Goal: Transaction & Acquisition: Purchase product/service

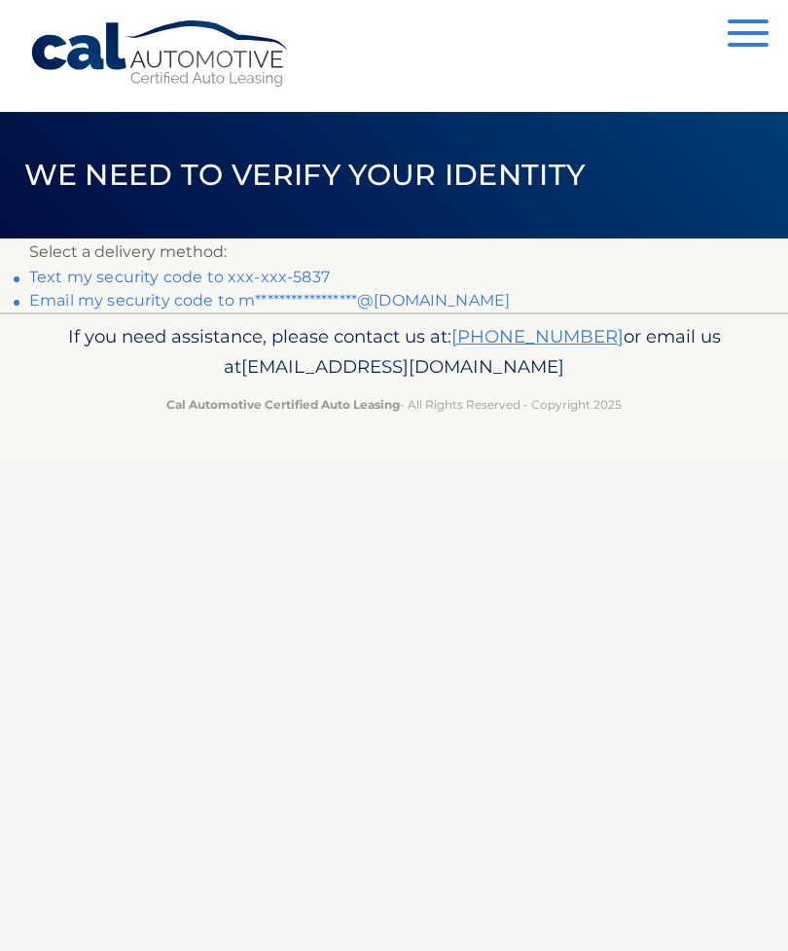
click at [290, 283] on link "Text my security code to xxx-xxx-5837" at bounding box center [179, 277] width 301 height 18
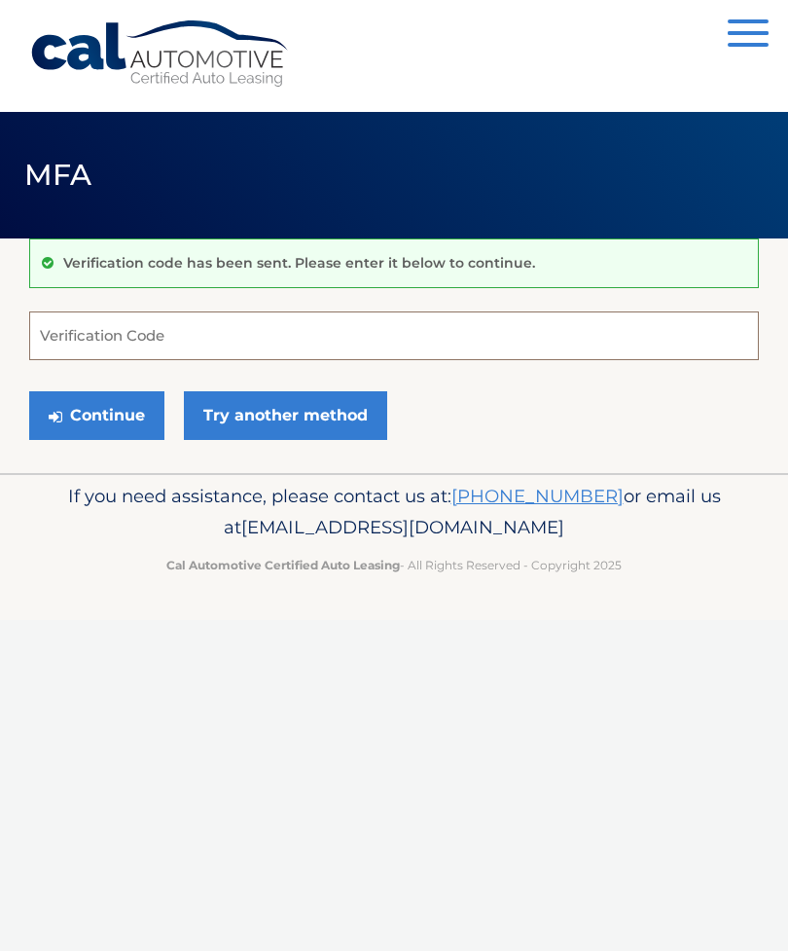
click at [98, 334] on input "Verification Code" at bounding box center [394, 335] width 730 height 49
type input "181390"
click at [126, 406] on button "Continue" at bounding box center [96, 415] width 135 height 49
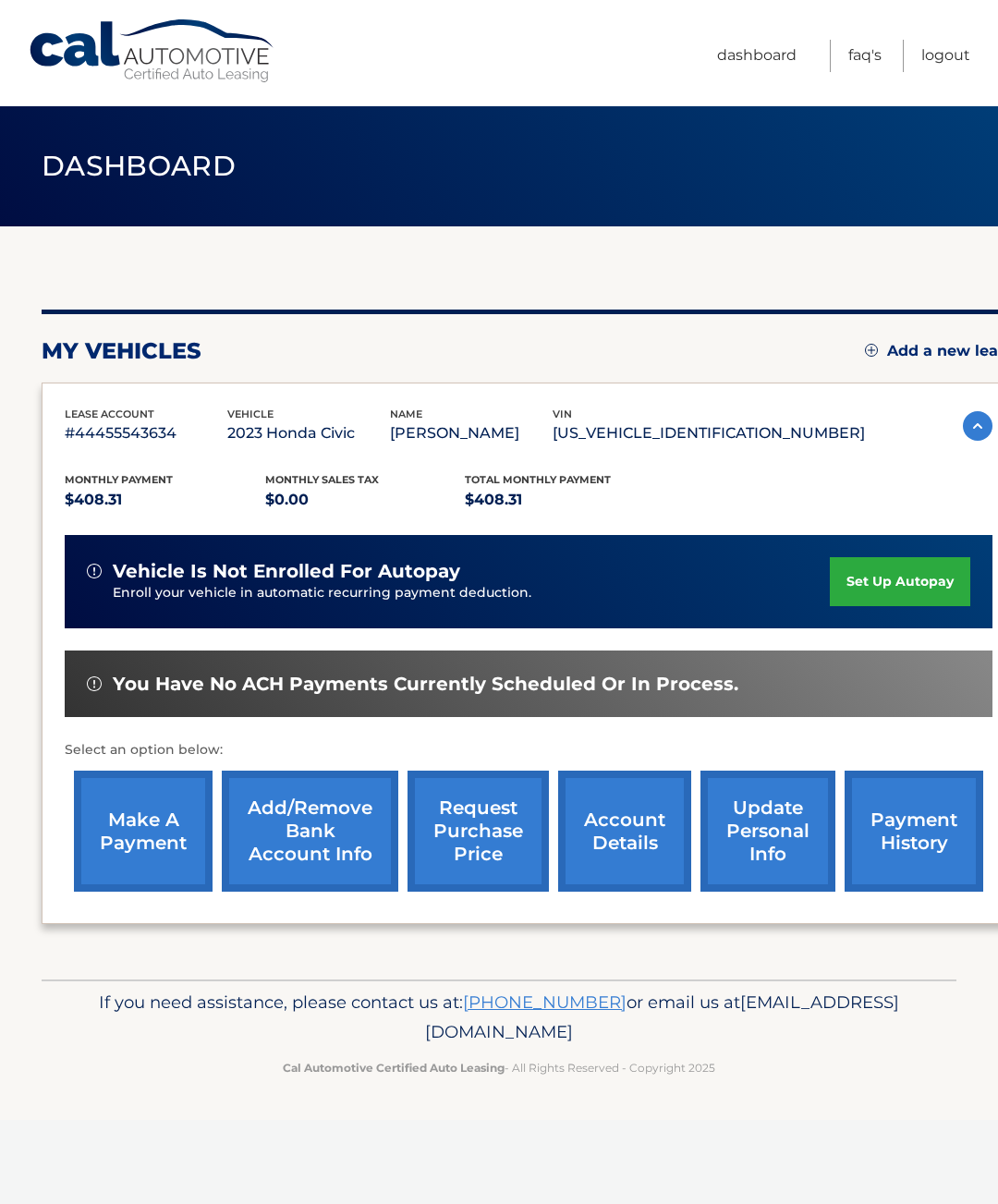
click at [917, 587] on link "set up autopay" at bounding box center [900, 582] width 141 height 49
click at [142, 830] on link "make a payment" at bounding box center [143, 830] width 139 height 121
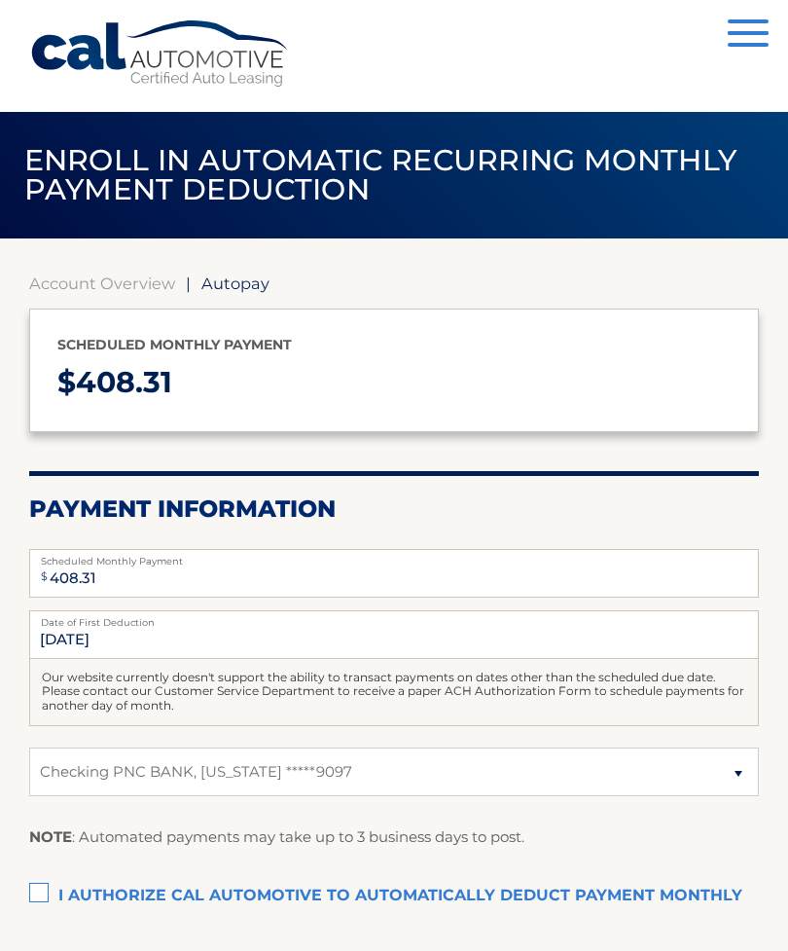
select select "MzJjYTVkMzctYjM5ZC00MGNiLTgxNzQtMzY5YTU1ZGZlMTE3"
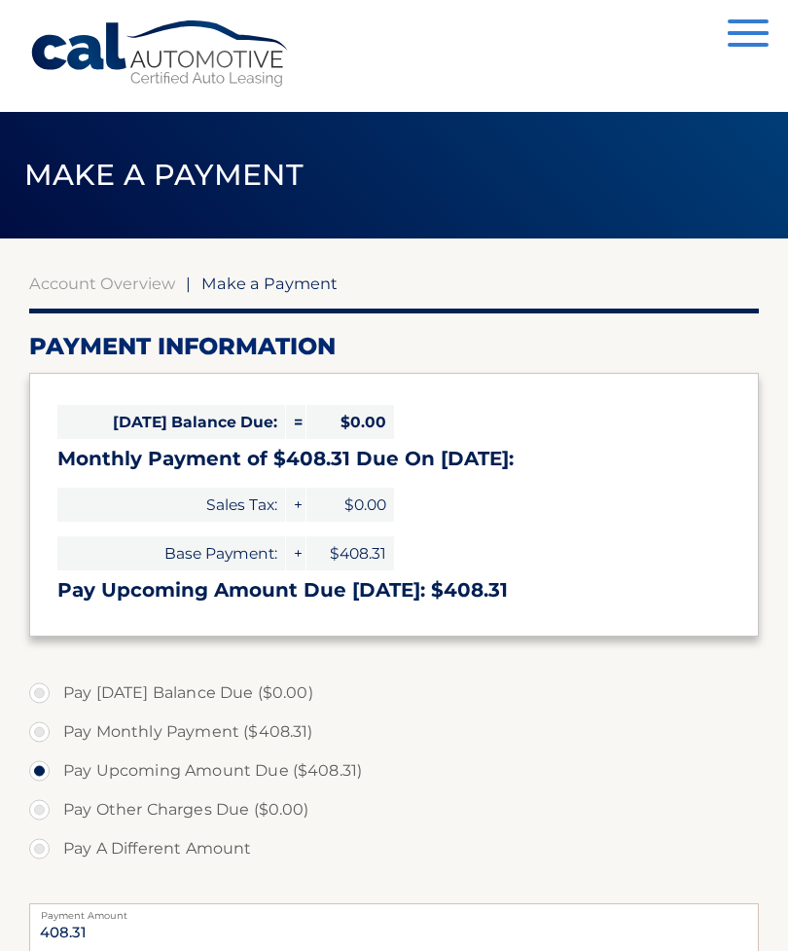
select select "MzJjYTVkMzctYjM5ZC00MGNiLTgxNzQtMzY5YTU1ZGZlMTE3"
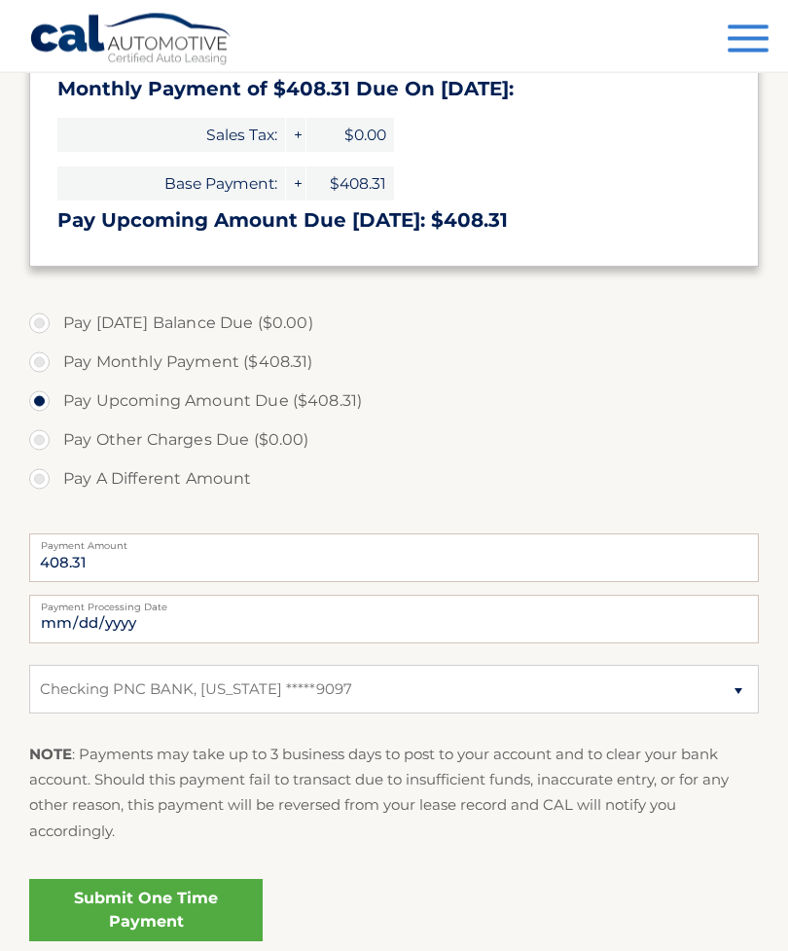
scroll to position [386, 0]
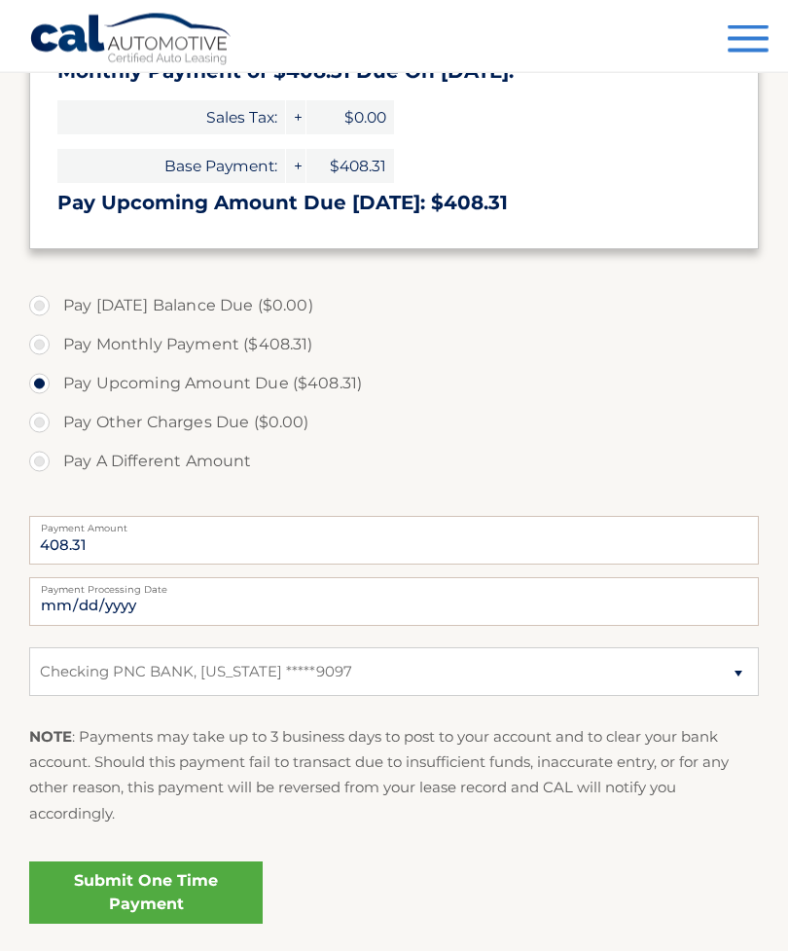
click at [183, 885] on link "Submit One Time Payment" at bounding box center [146, 893] width 234 height 62
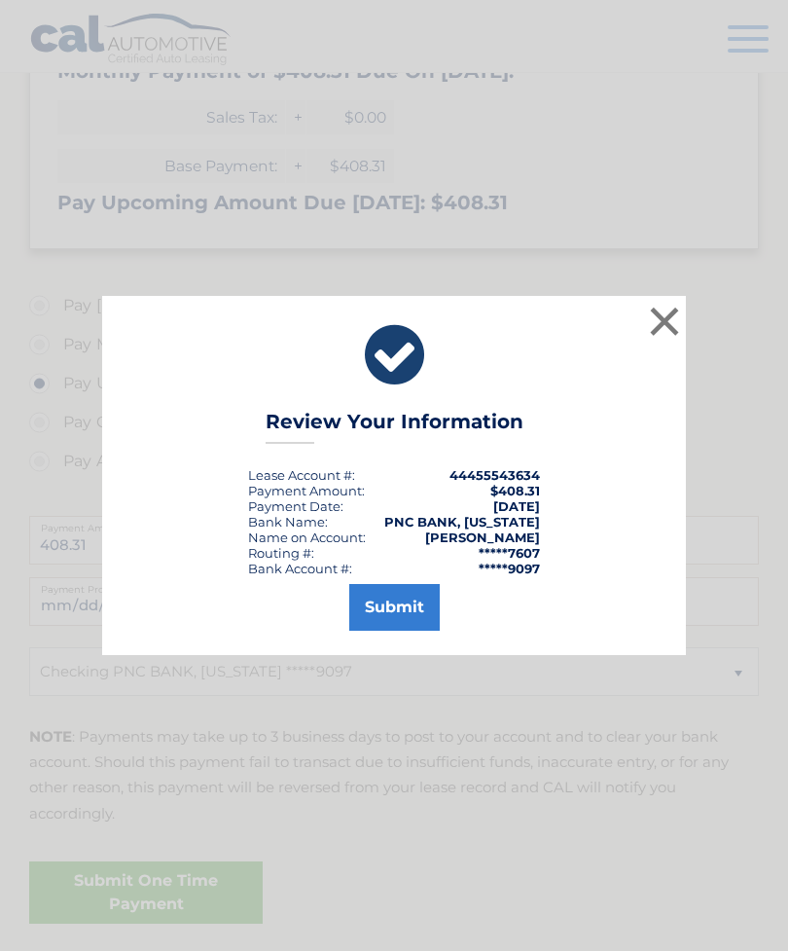
click at [407, 630] on button "Submit" at bounding box center [394, 607] width 90 height 47
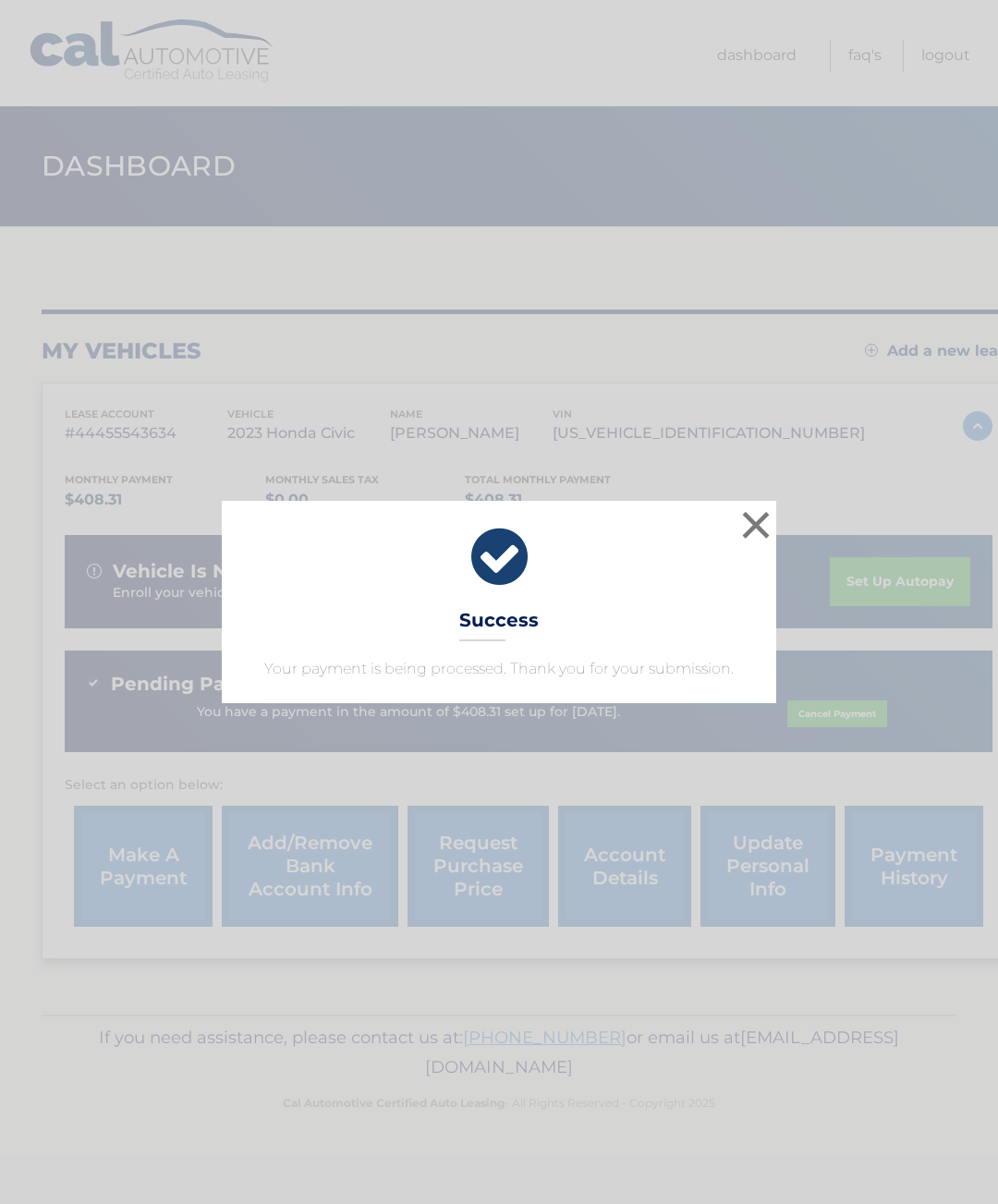
click at [745, 527] on button "×" at bounding box center [755, 524] width 37 height 37
